Goal: Find specific page/section: Find specific page/section

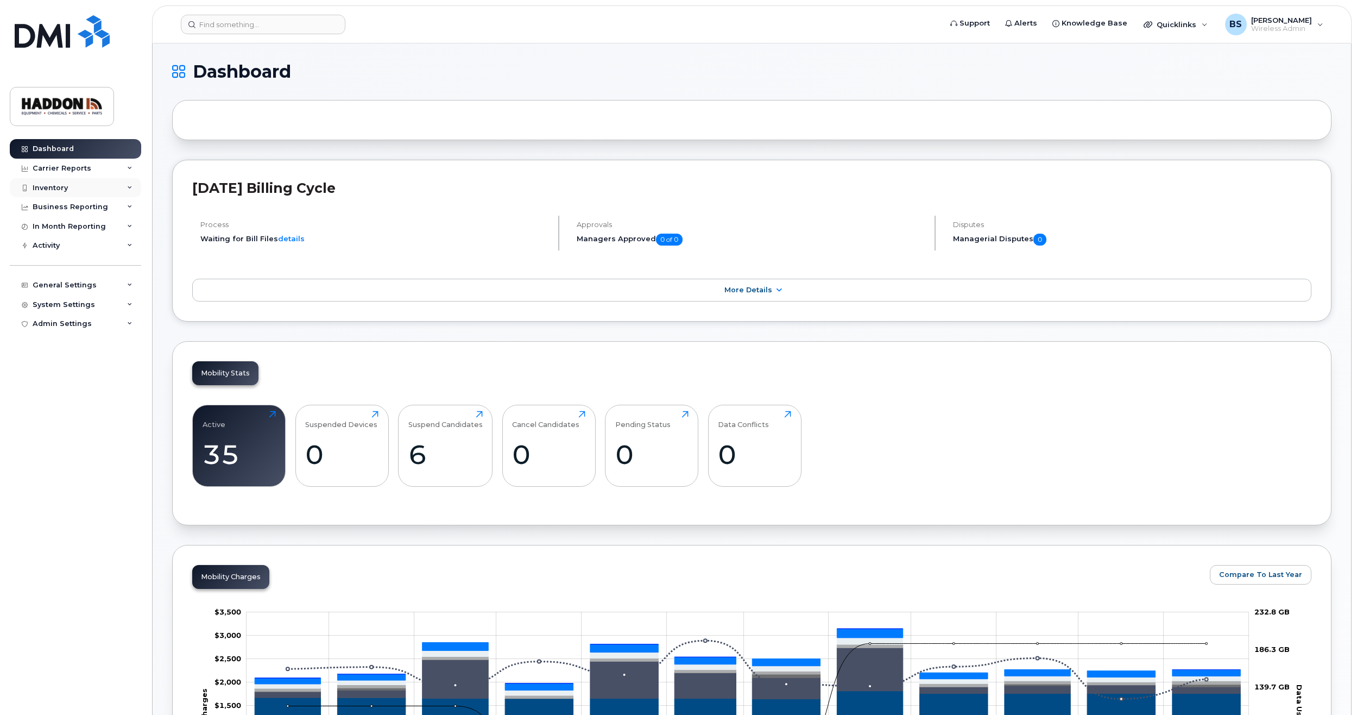
click at [119, 192] on div "Inventory" at bounding box center [75, 188] width 131 height 20
click at [77, 204] on div "Mobility Devices" at bounding box center [67, 208] width 61 height 10
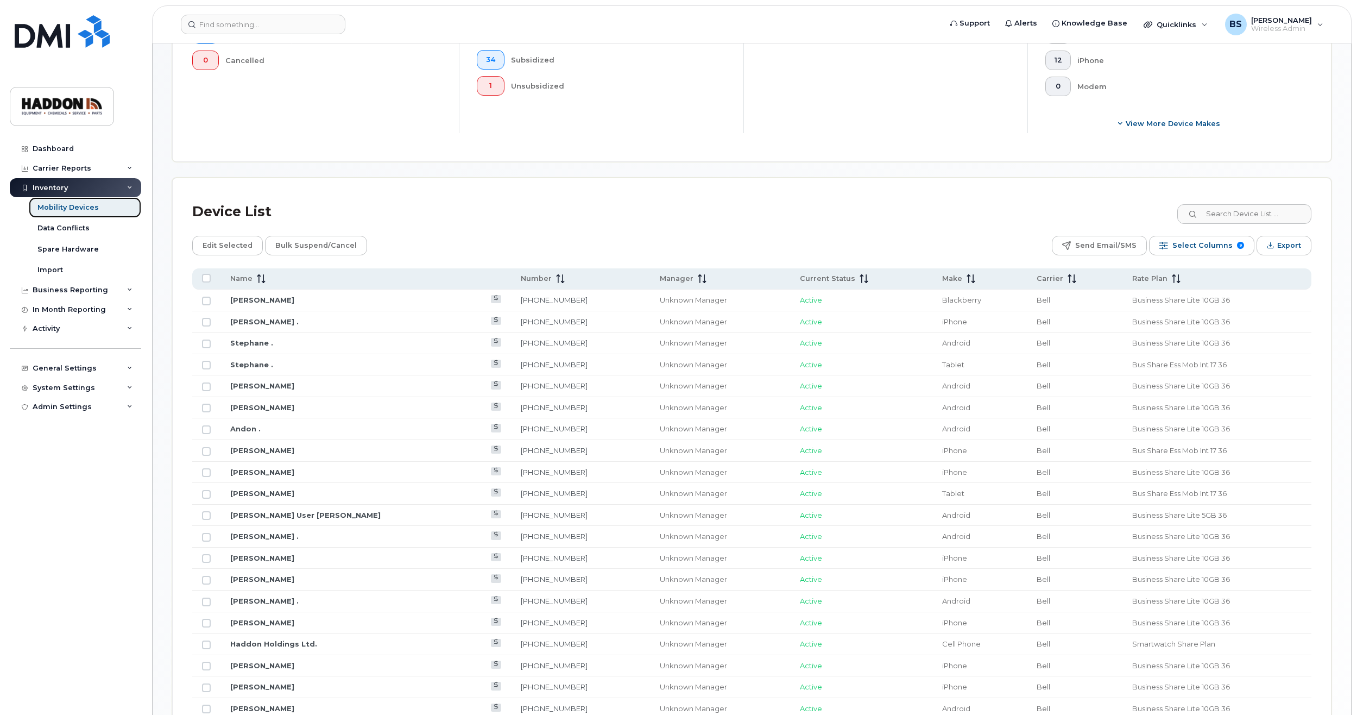
scroll to position [543, 0]
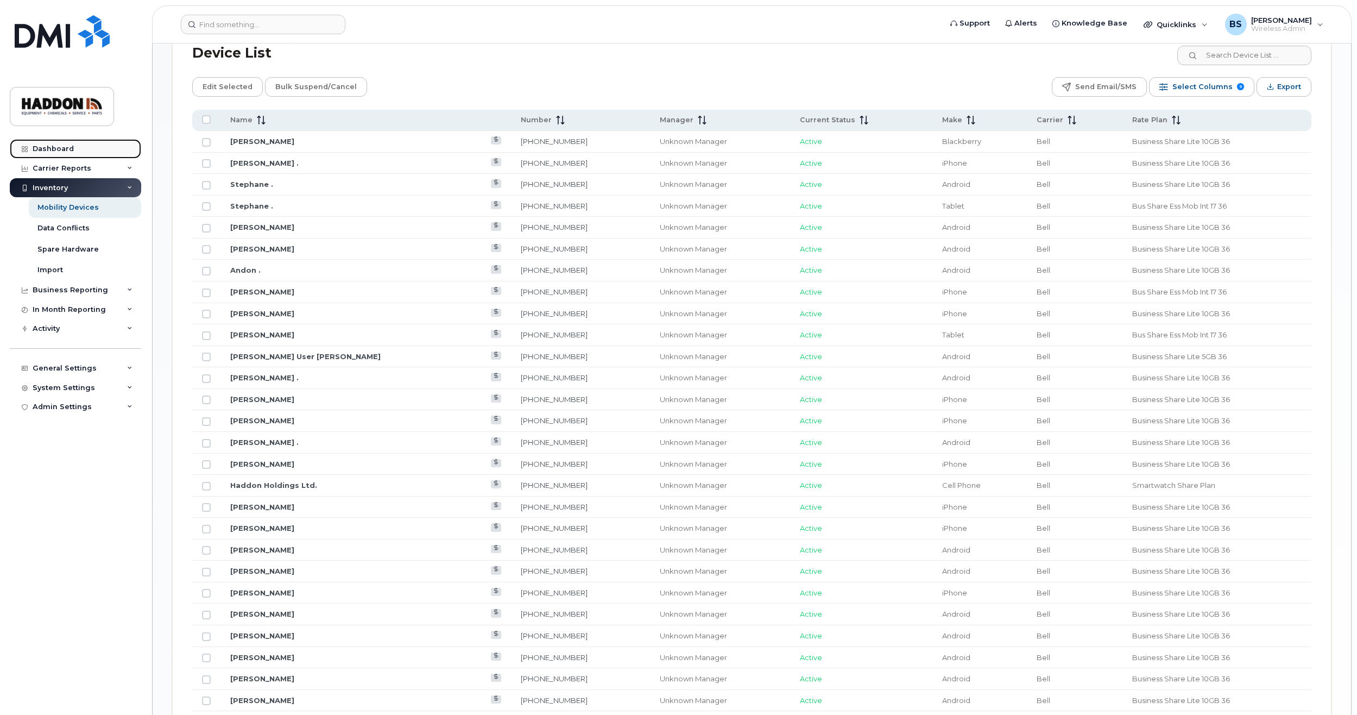
click at [58, 144] on link "Dashboard" at bounding box center [75, 149] width 131 height 20
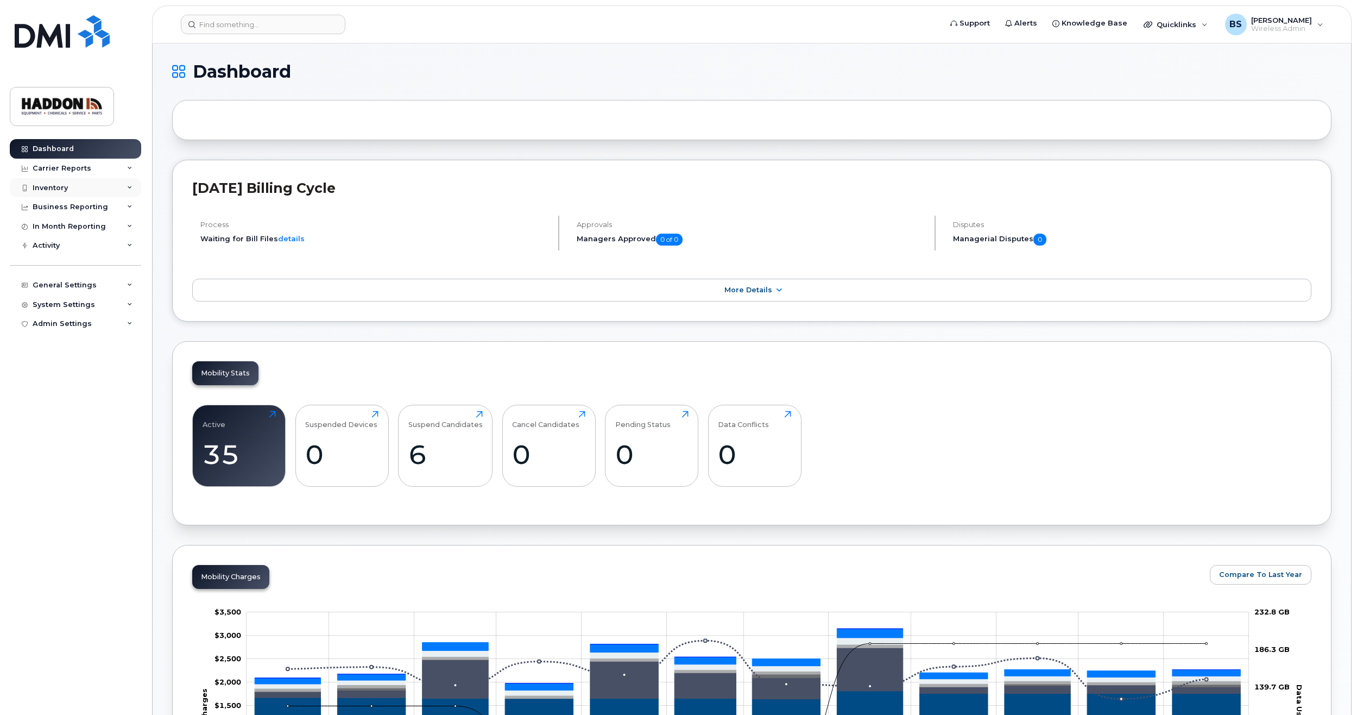
click at [79, 189] on div "Inventory" at bounding box center [75, 188] width 131 height 20
